Goal: Transaction & Acquisition: Purchase product/service

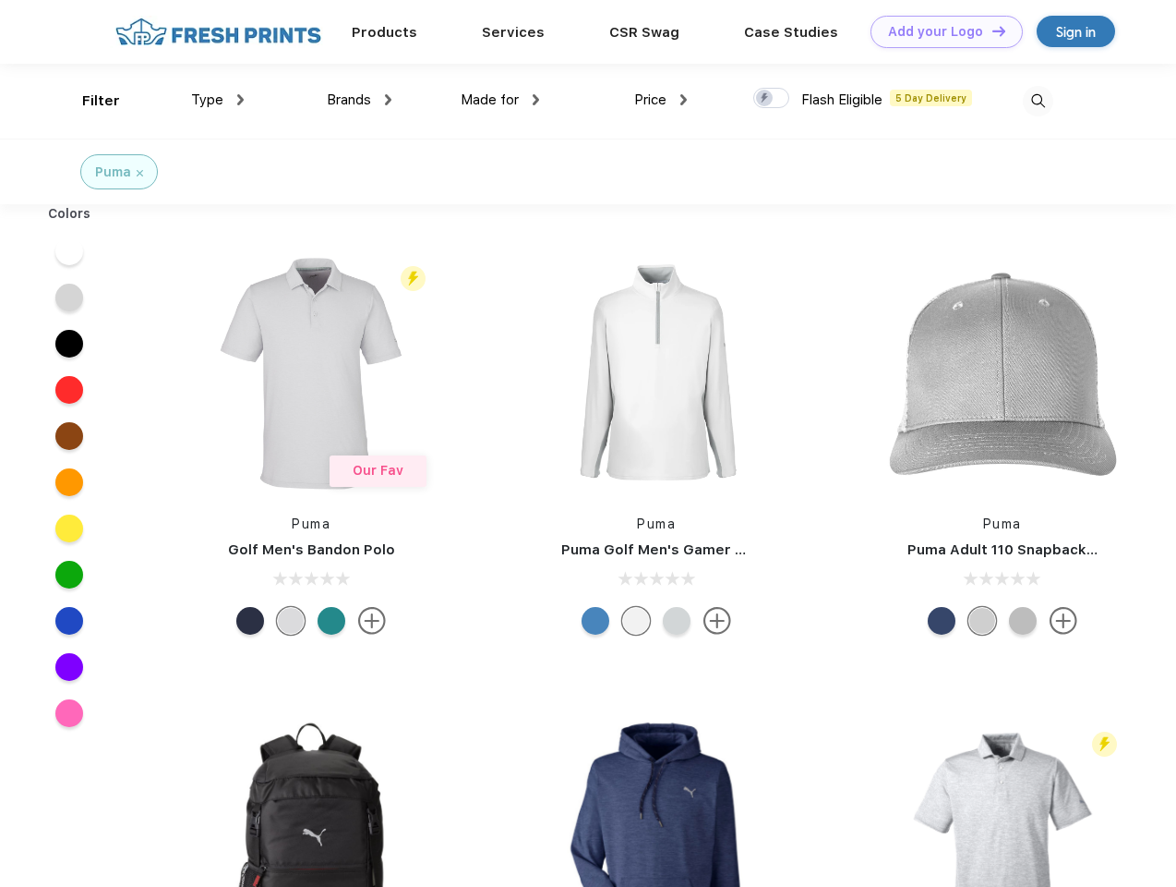
scroll to position [1, 0]
click at [940, 31] on link "Add your Logo Design Tool" at bounding box center [947, 32] width 152 height 32
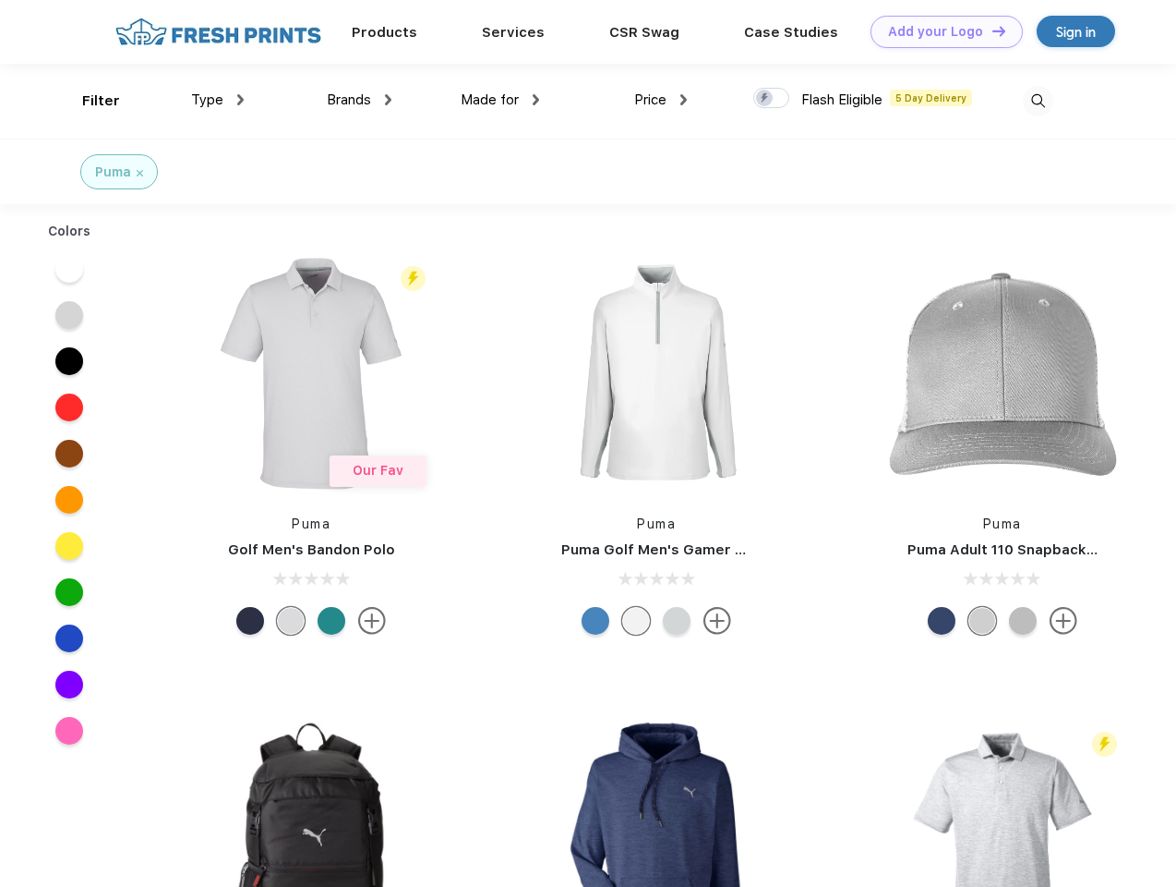
click at [0, 0] on div "Design Tool" at bounding box center [0, 0] width 0 height 0
click at [991, 30] on link "Add your Logo Design Tool" at bounding box center [947, 32] width 152 height 32
click at [89, 101] on div "Filter" at bounding box center [101, 100] width 38 height 21
click at [218, 100] on span "Type" at bounding box center [207, 99] width 32 height 17
click at [359, 100] on span "Brands" at bounding box center [349, 99] width 44 height 17
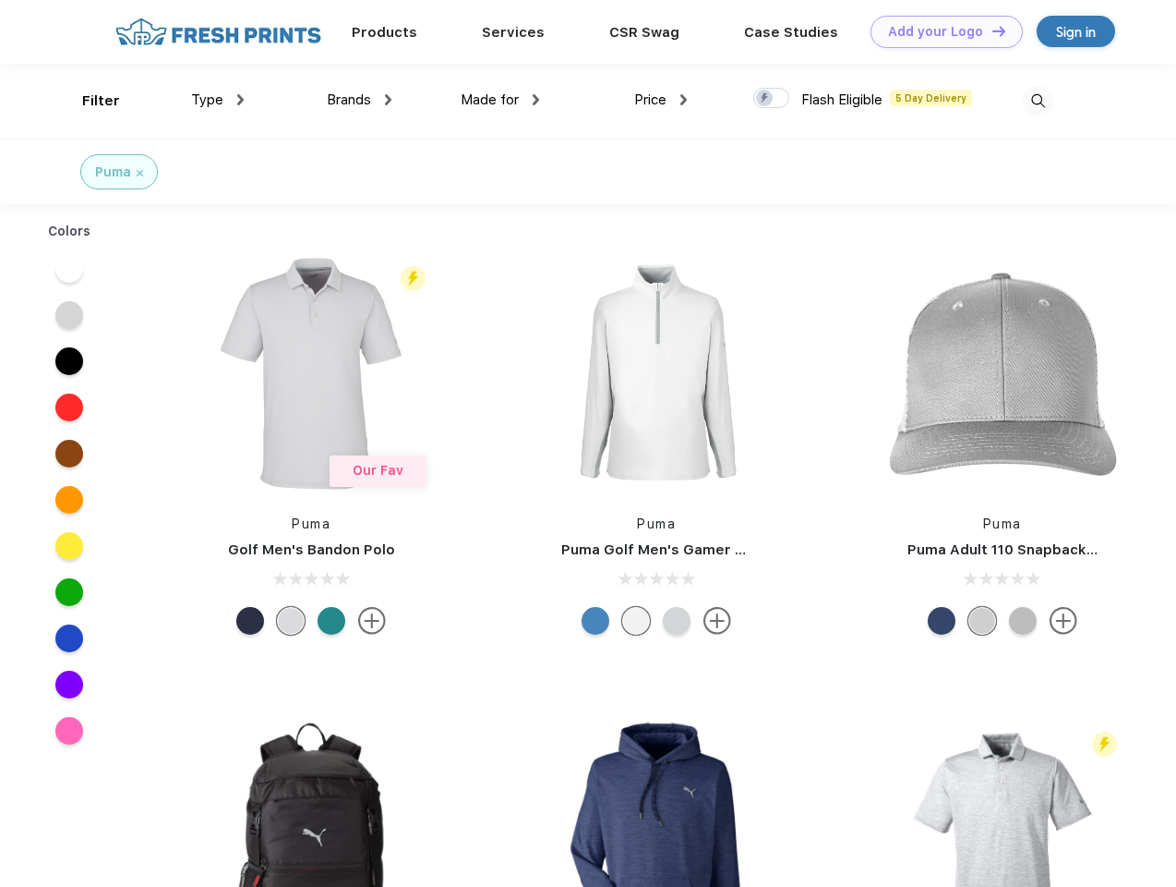
click at [501, 100] on span "Made for" at bounding box center [490, 99] width 58 height 17
click at [661, 100] on span "Price" at bounding box center [650, 99] width 32 height 17
click at [772, 99] on div at bounding box center [772, 98] width 36 height 20
click at [766, 99] on input "checkbox" at bounding box center [760, 93] width 12 height 12
click at [1038, 101] on img at bounding box center [1038, 101] width 30 height 30
